Goal: Task Accomplishment & Management: Manage account settings

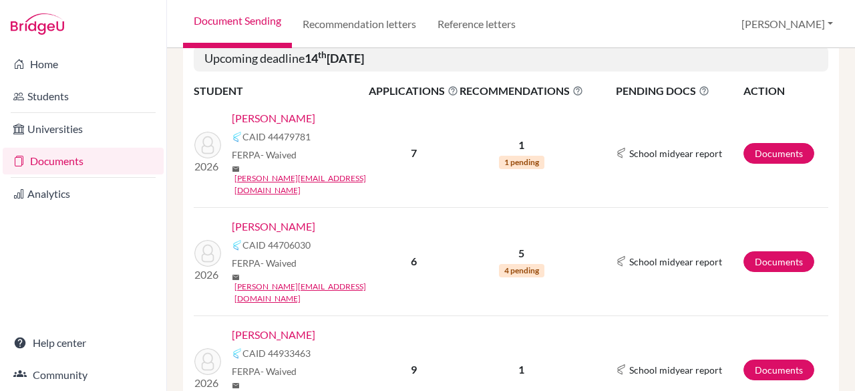
scroll to position [250, 0]
click at [769, 142] on link "Documents" at bounding box center [778, 152] width 71 height 21
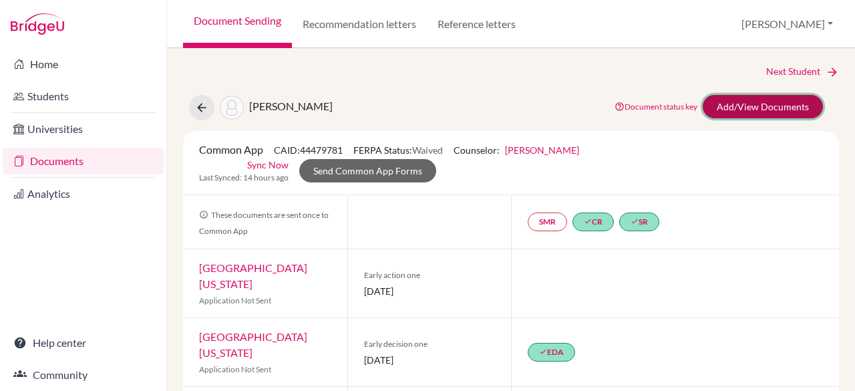
click at [745, 114] on link "Add/View Documents" at bounding box center [763, 106] width 120 height 23
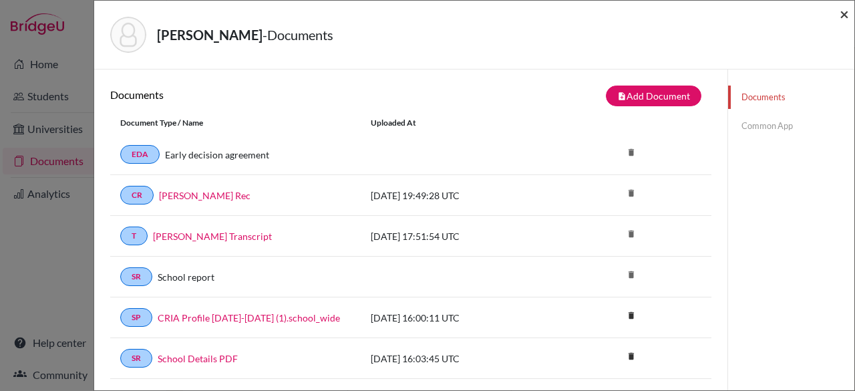
click at [845, 20] on span "×" at bounding box center [843, 13] width 9 height 19
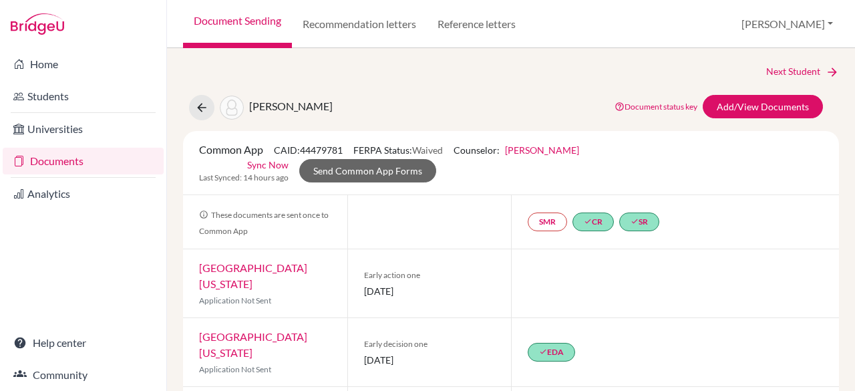
click at [75, 168] on link "Documents" at bounding box center [83, 161] width 161 height 27
